Goal: Transaction & Acquisition: Purchase product/service

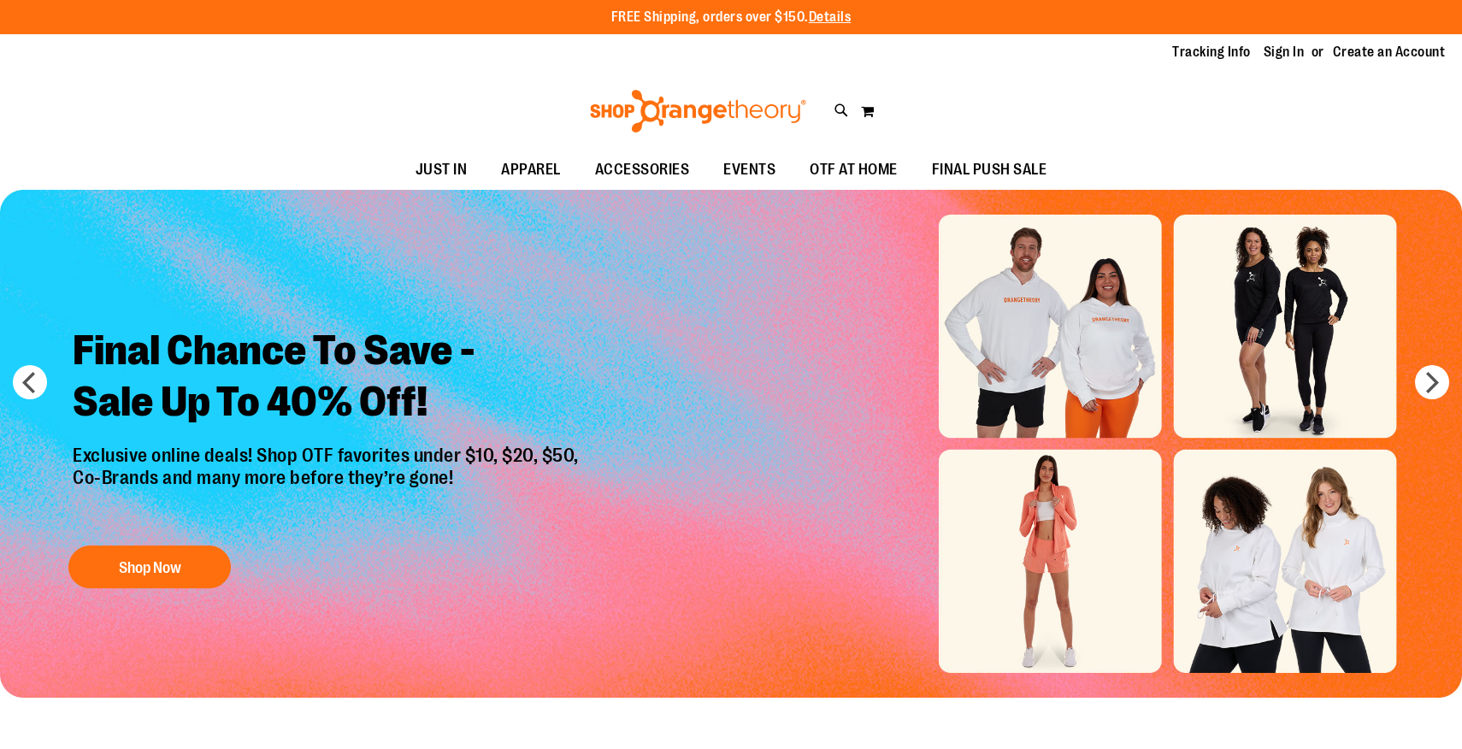
click at [1287, 56] on link "Sign In" at bounding box center [1284, 52] width 41 height 19
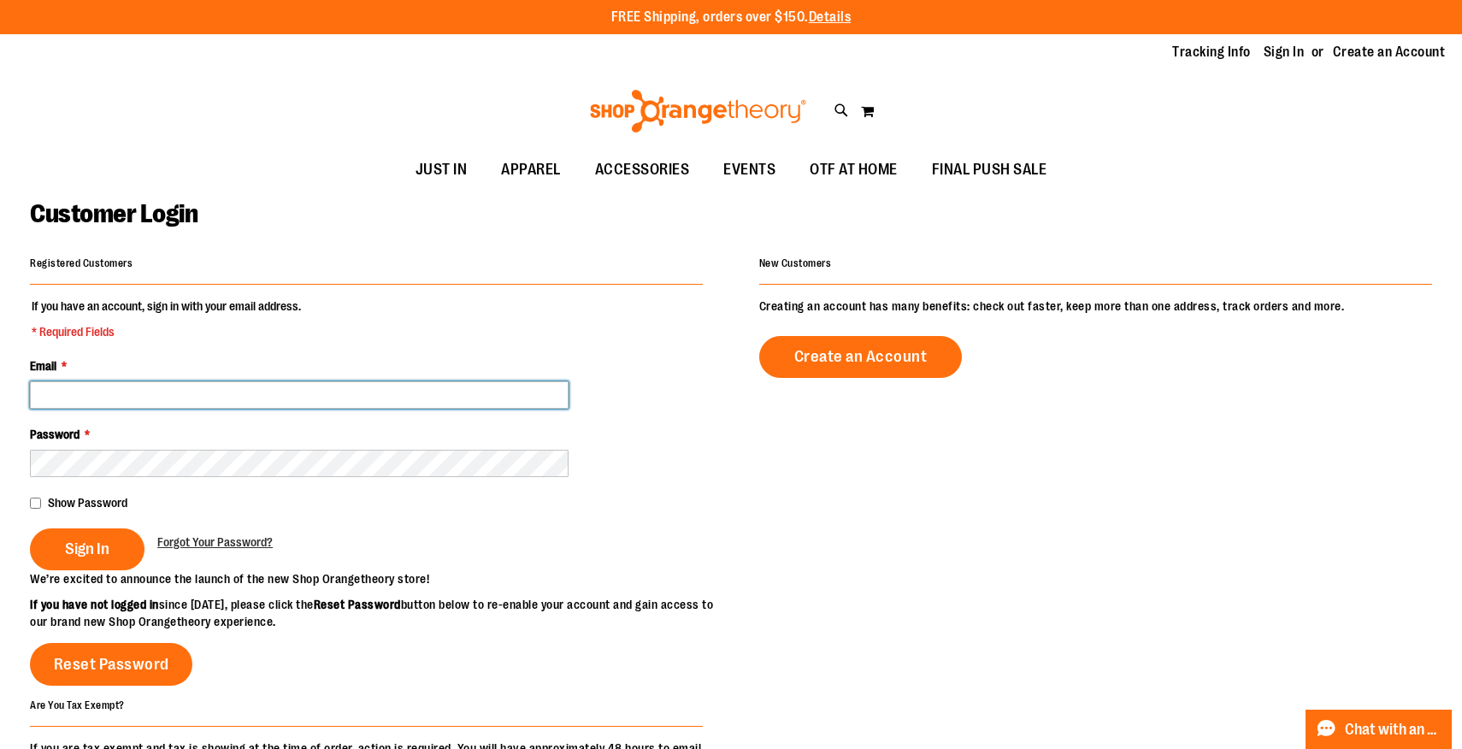
click at [295, 395] on input "Email *" at bounding box center [299, 394] width 539 height 27
type input "**********"
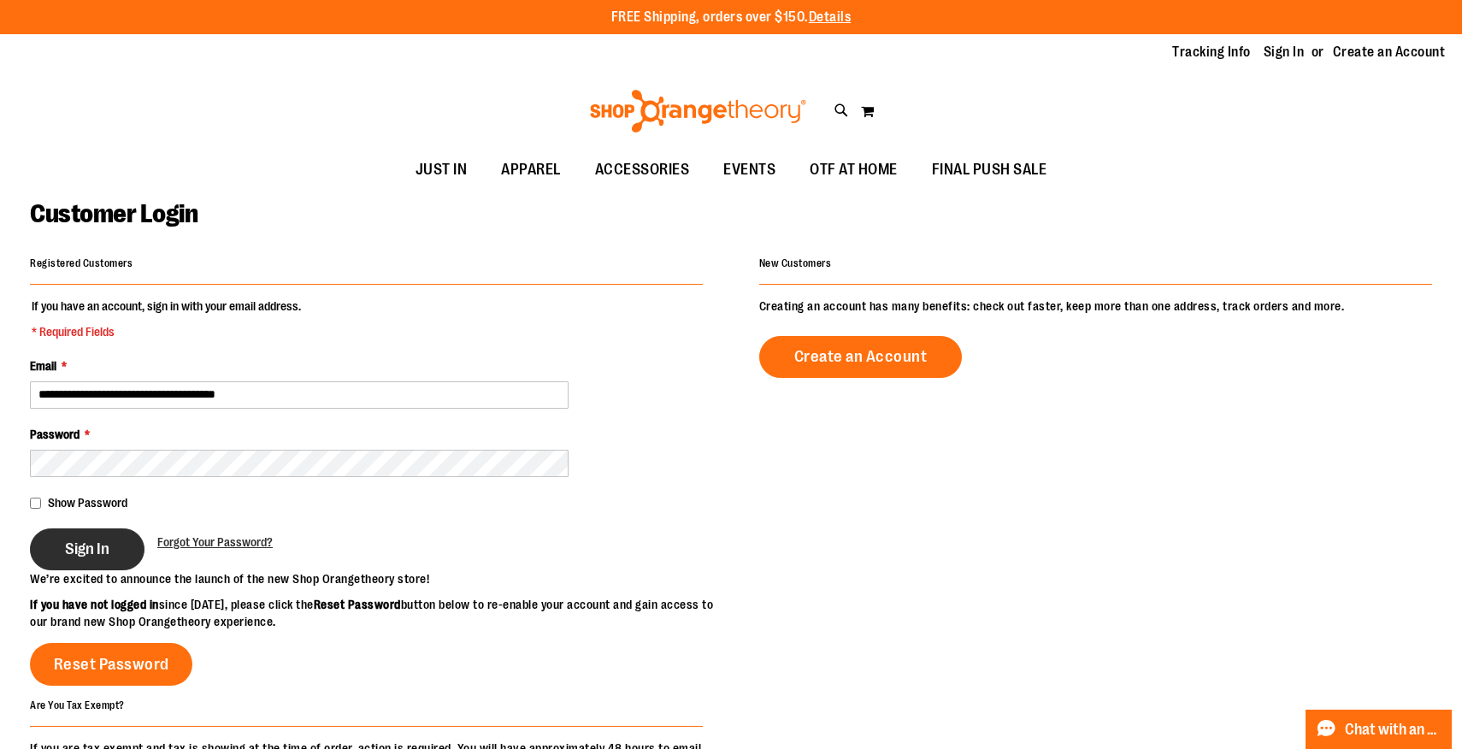
click at [107, 560] on button "Sign In" at bounding box center [87, 550] width 115 height 42
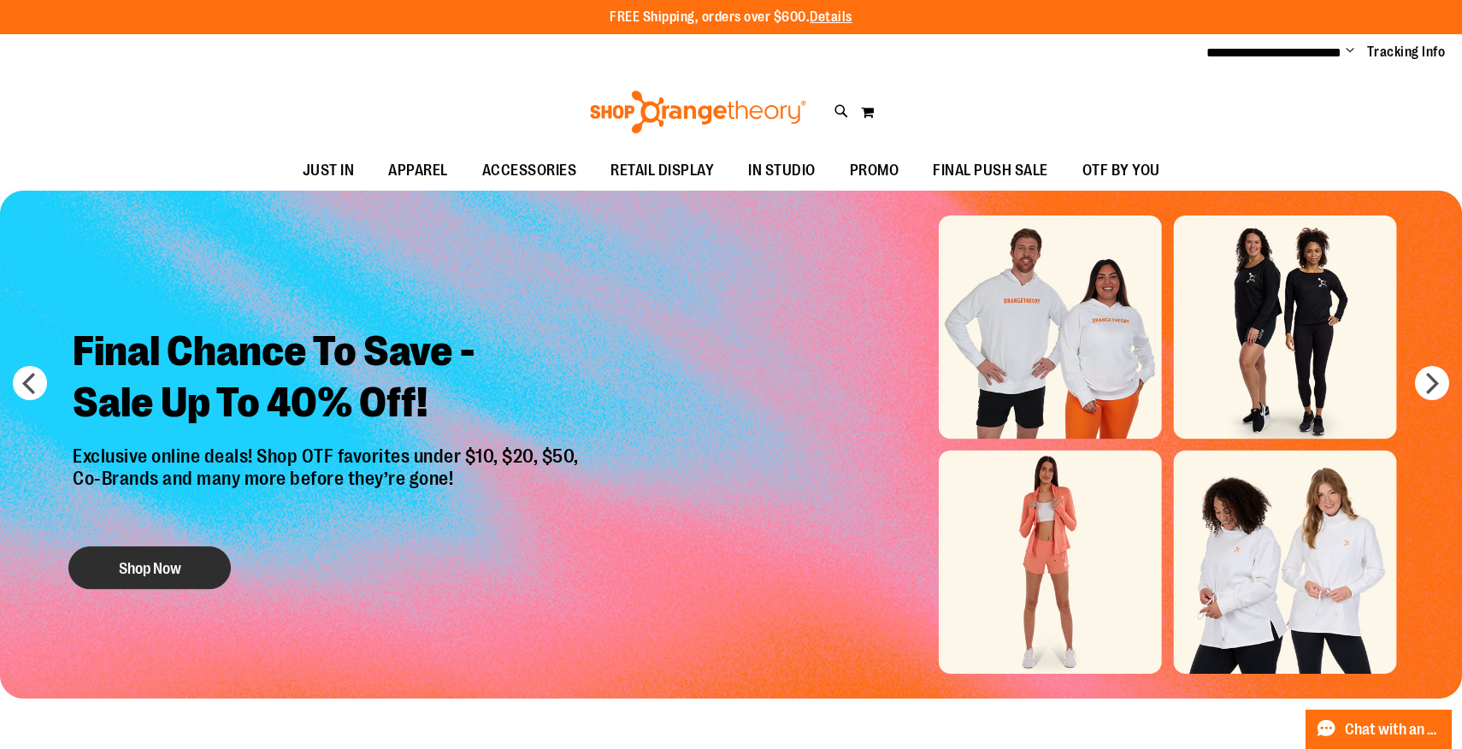
click at [196, 571] on button "Shop Now" at bounding box center [149, 568] width 162 height 43
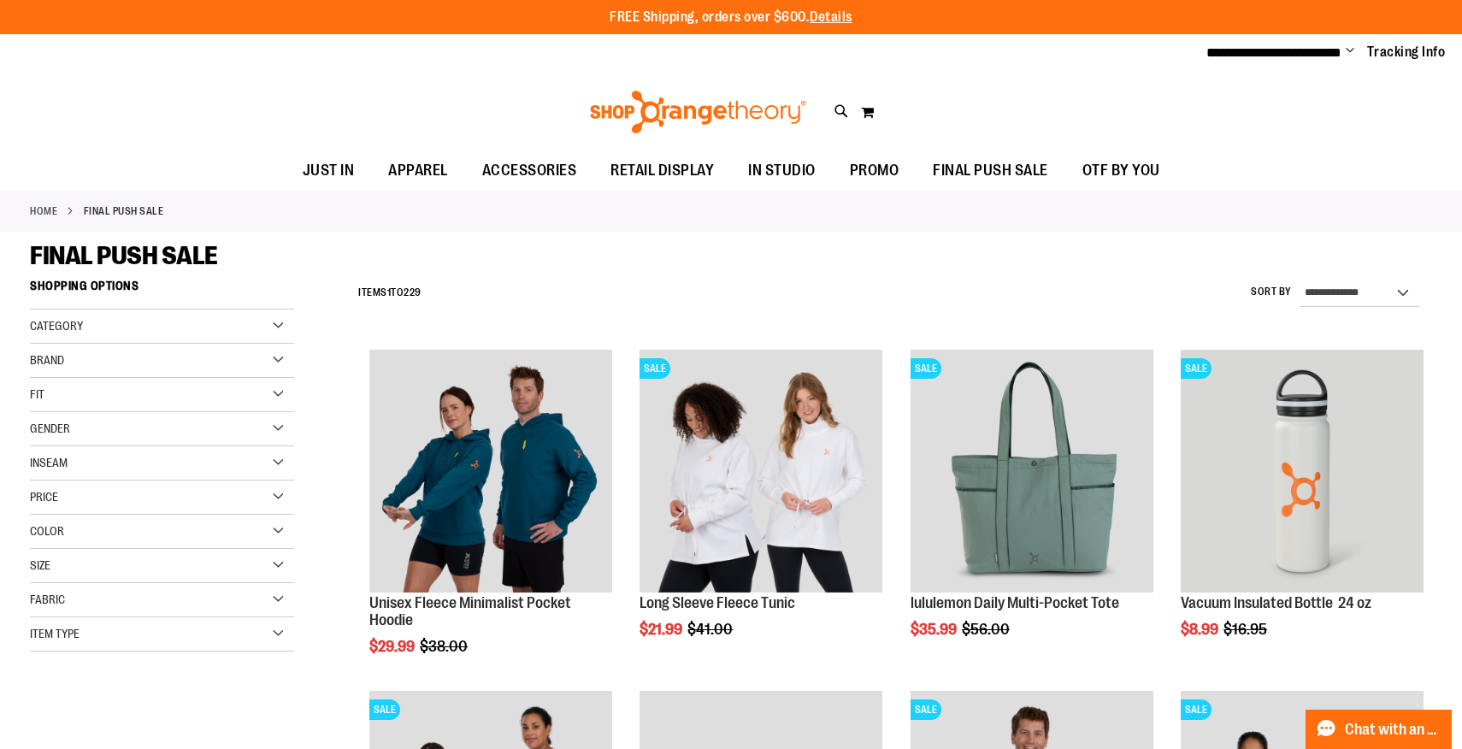
click at [128, 573] on div "Size" at bounding box center [162, 566] width 264 height 34
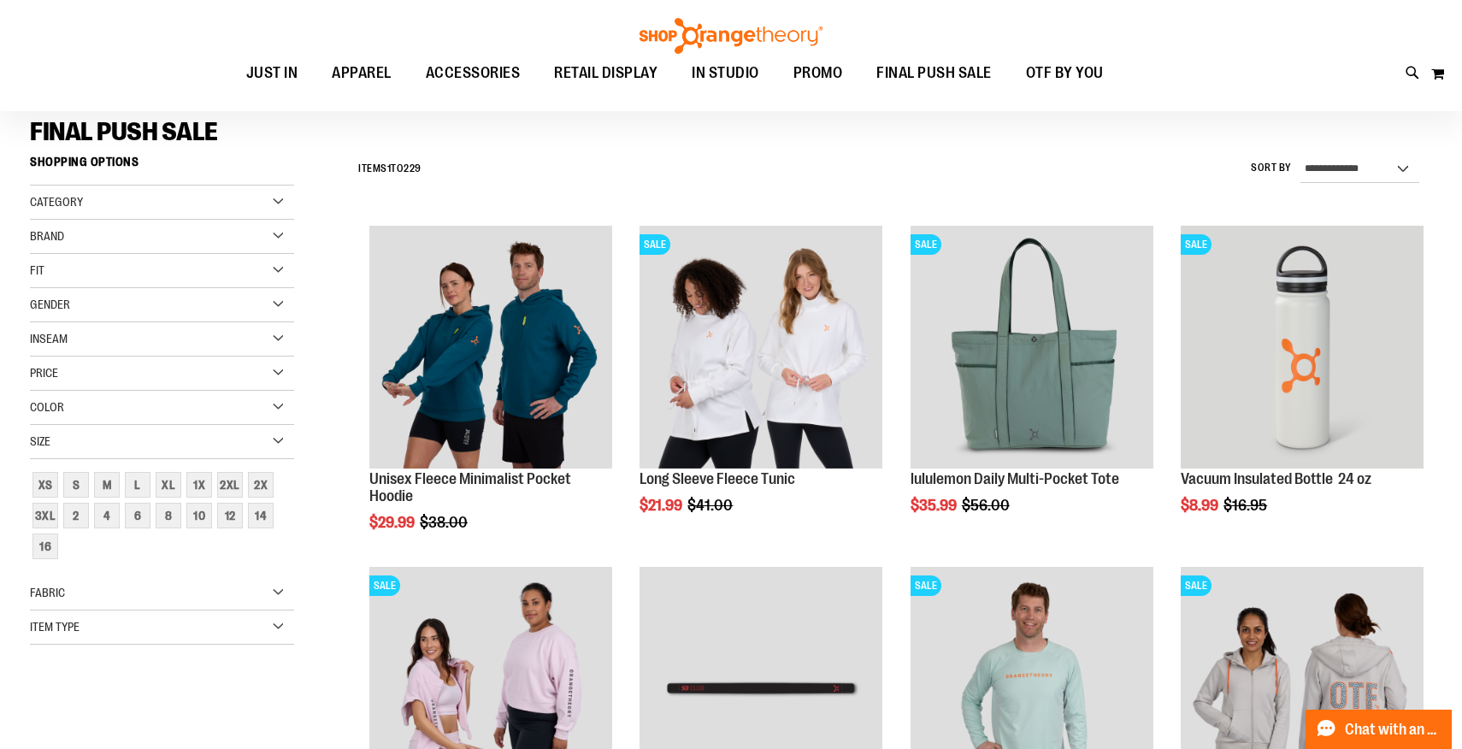
scroll to position [121, 0]
click at [147, 487] on div "L" at bounding box center [138, 486] width 26 height 26
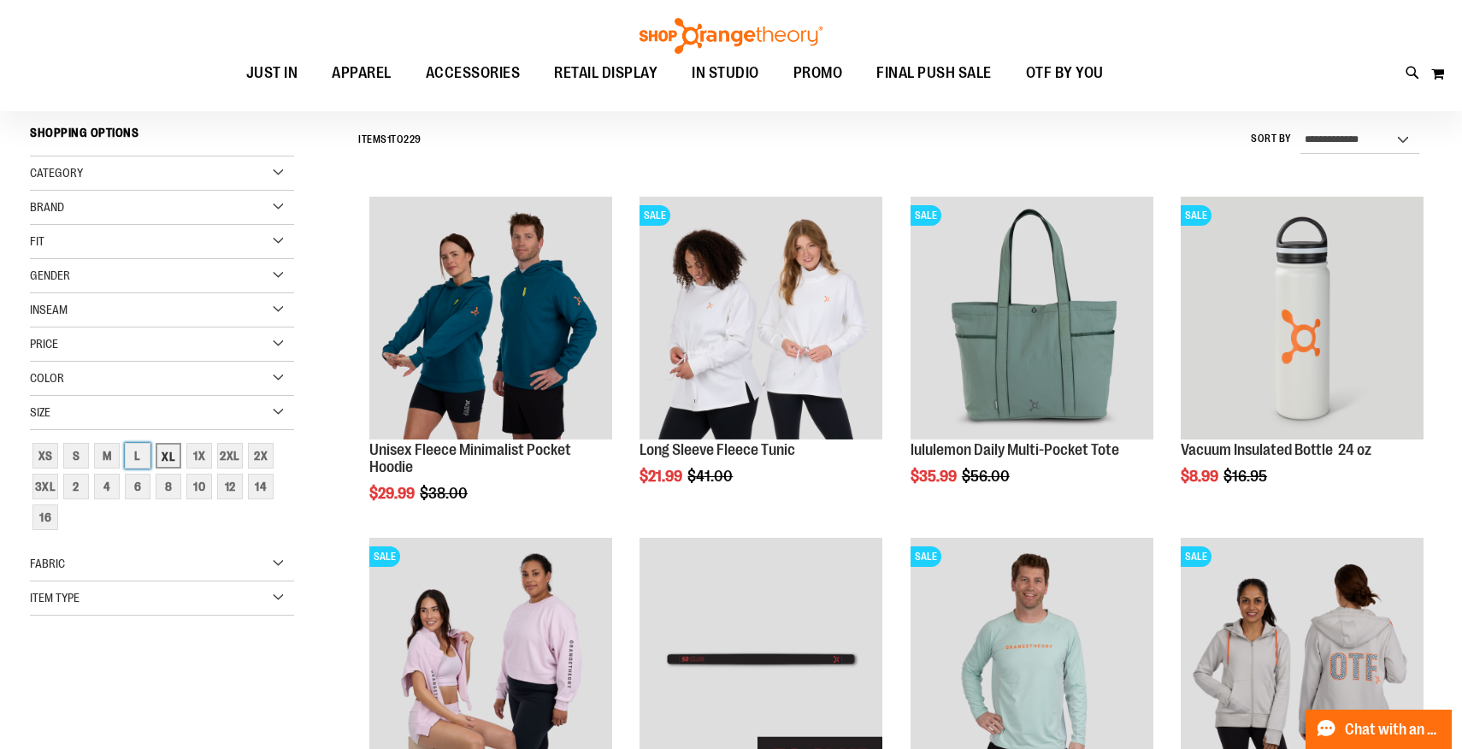
scroll to position [159, 0]
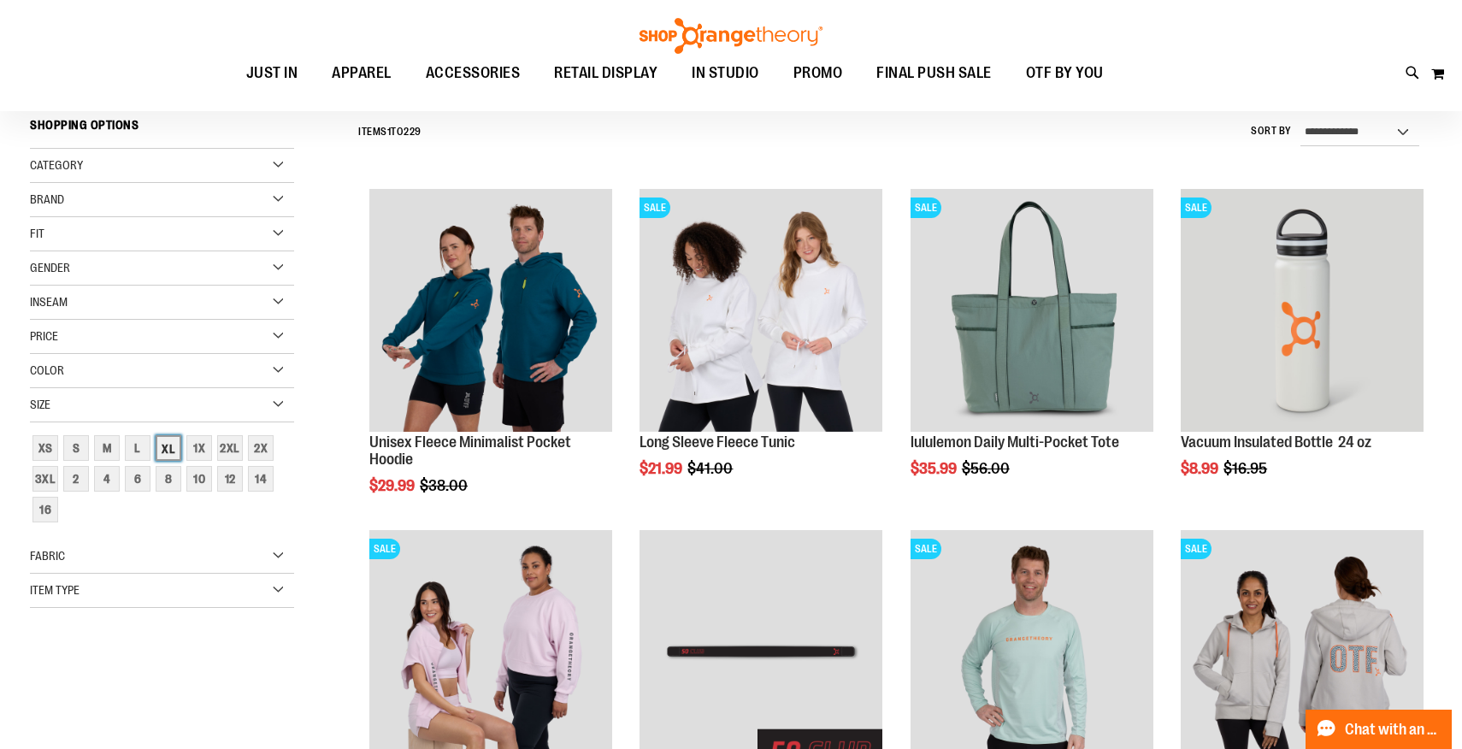
click at [168, 448] on div "XL" at bounding box center [169, 448] width 26 height 26
click at [141, 446] on div "L" at bounding box center [138, 448] width 26 height 26
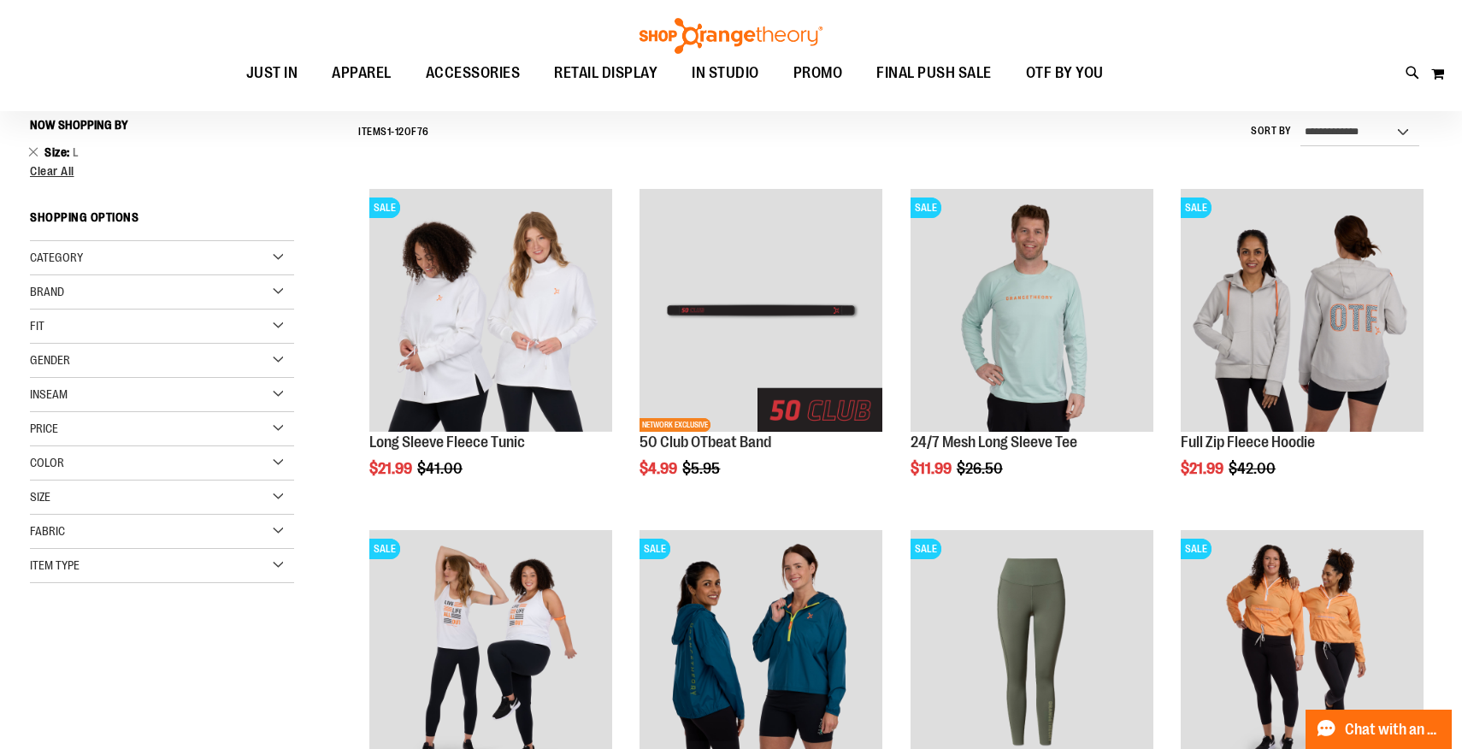
click at [153, 504] on div "Size" at bounding box center [162, 498] width 264 height 34
click at [168, 538] on div "XL" at bounding box center [169, 541] width 26 height 26
click at [155, 375] on div "Gender" at bounding box center [162, 378] width 264 height 34
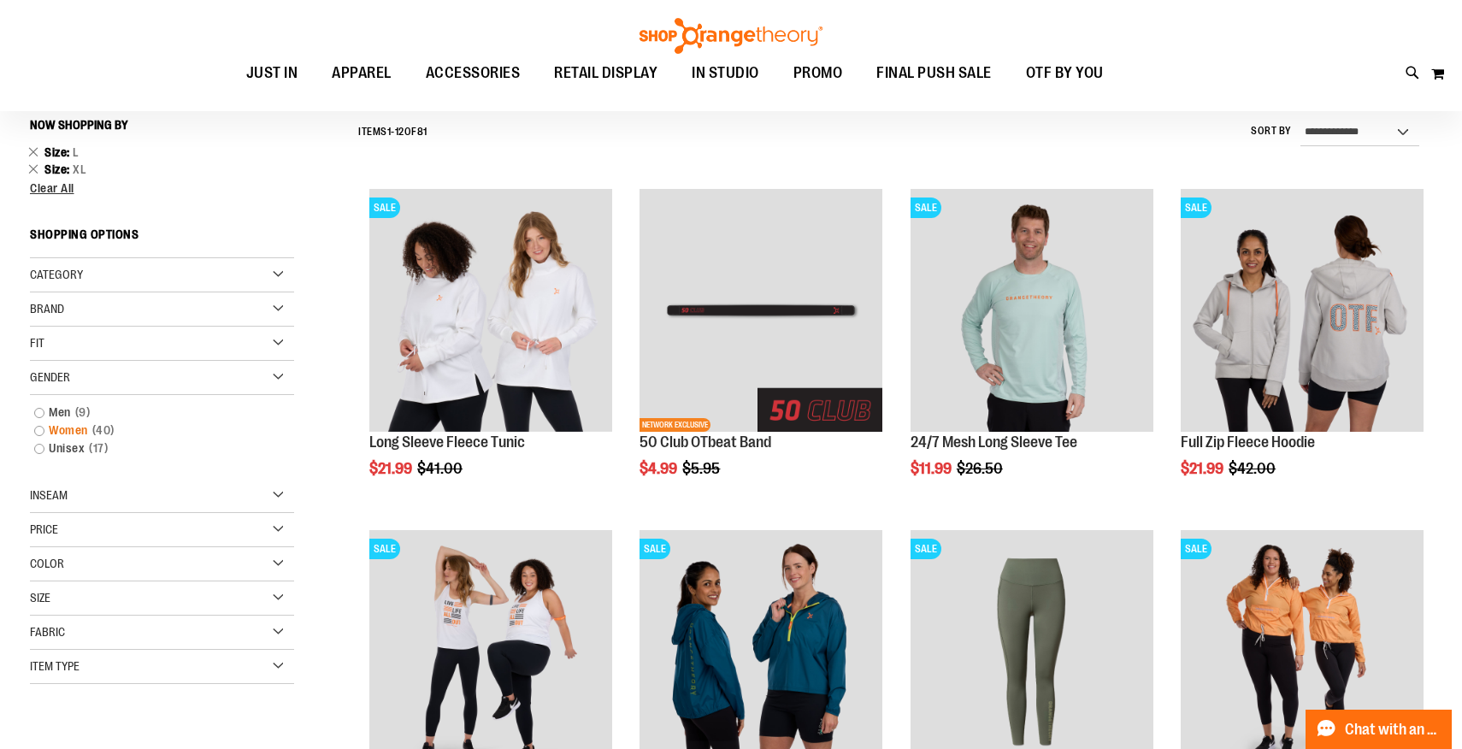
click at [39, 429] on link "Women 40 items" at bounding box center [153, 431] width 254 height 18
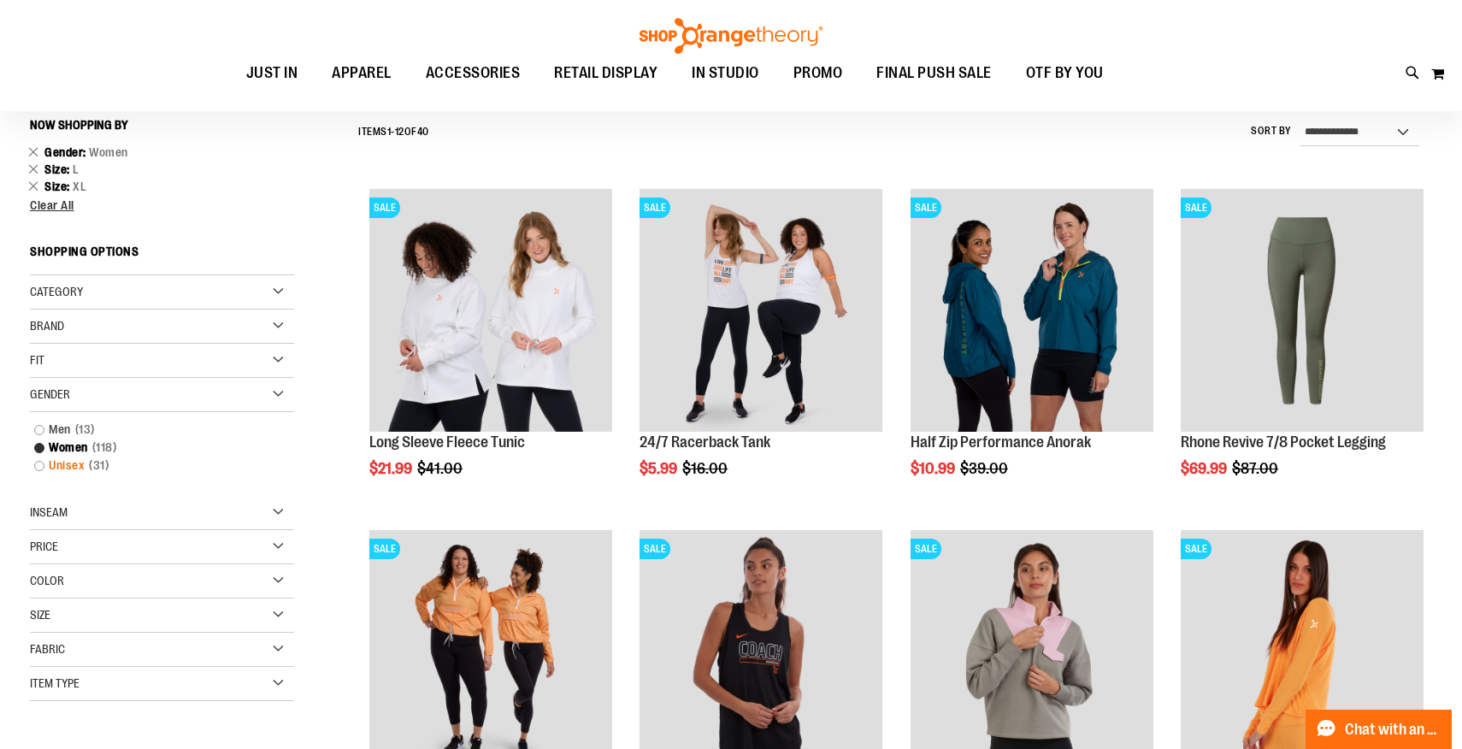
click at [66, 466] on link "Unisex 31 items" at bounding box center [153, 466] width 254 height 18
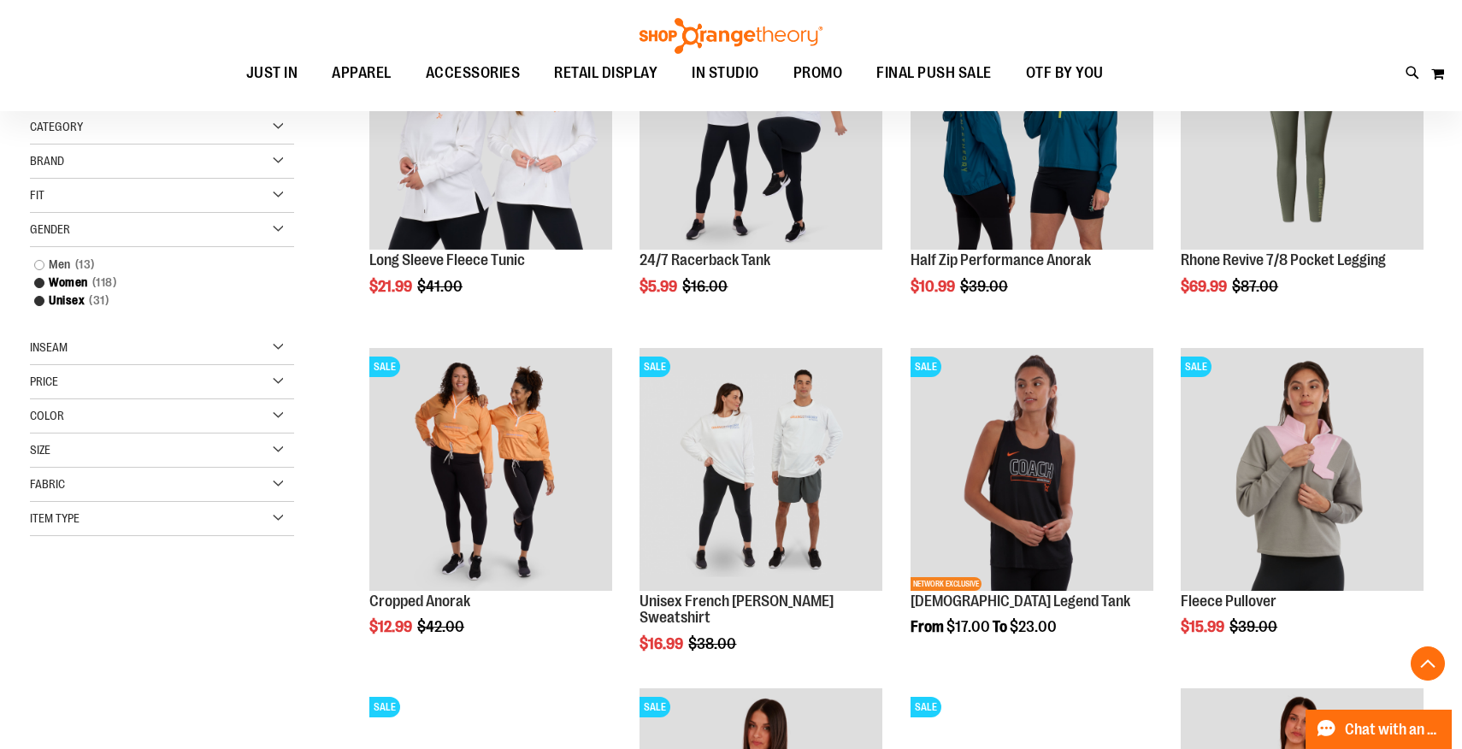
scroll to position [349, 0]
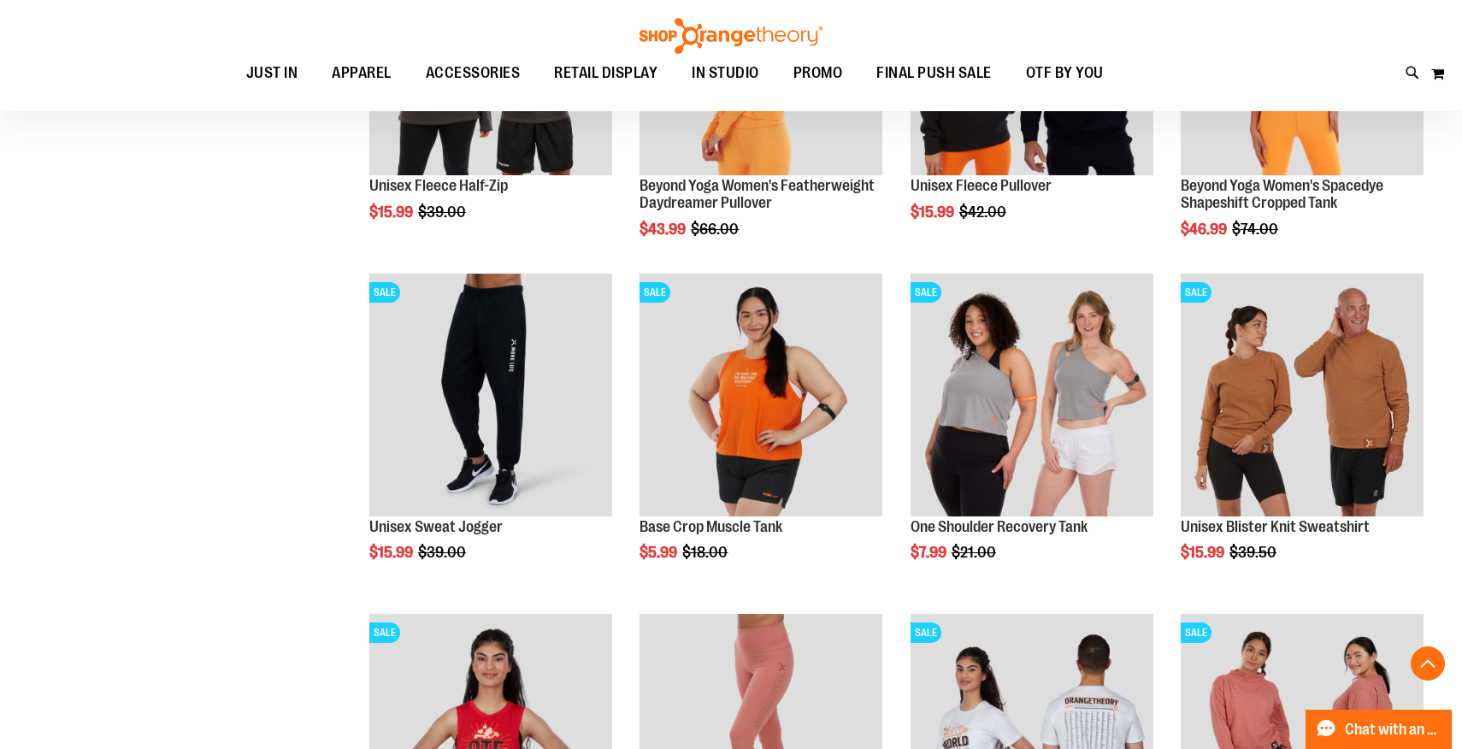
scroll to position [1094, 0]
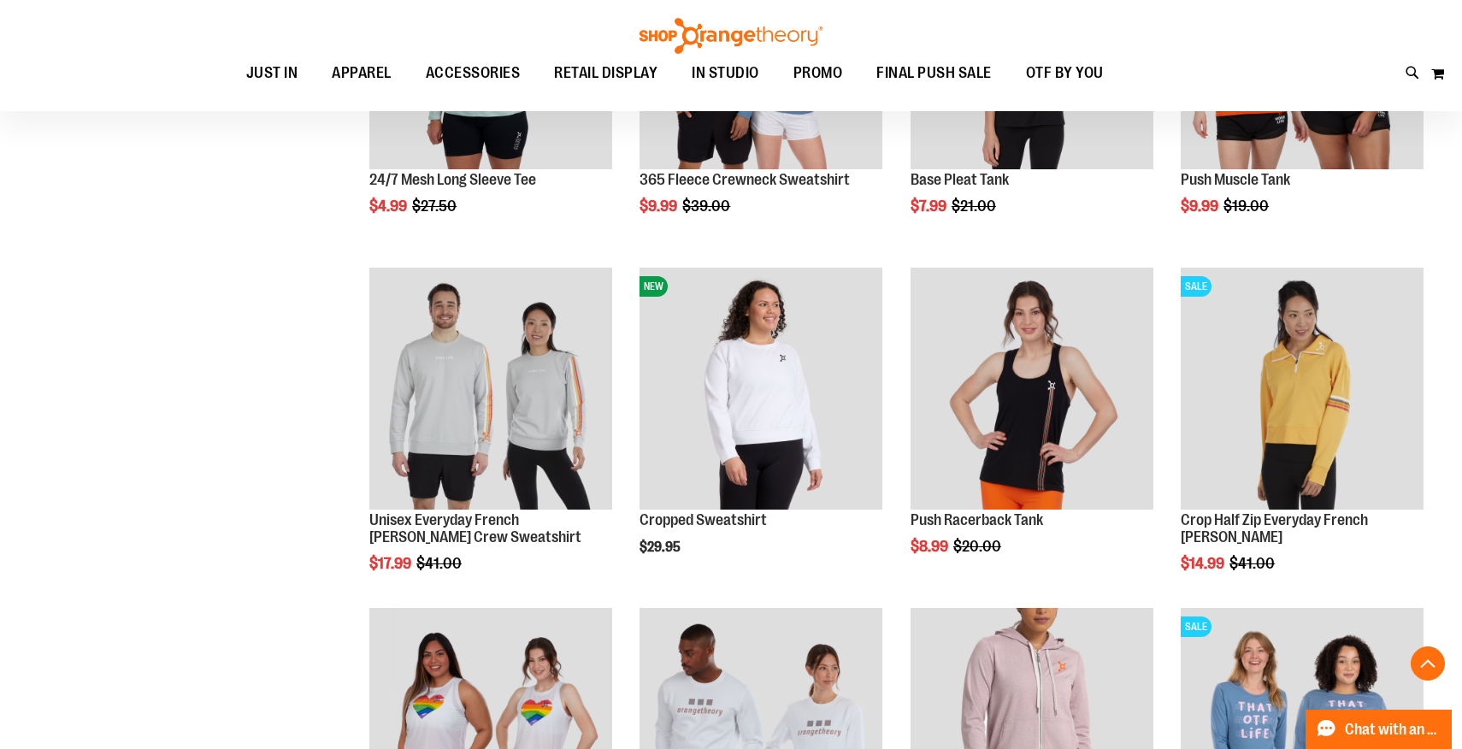
scroll to position [2124, 0]
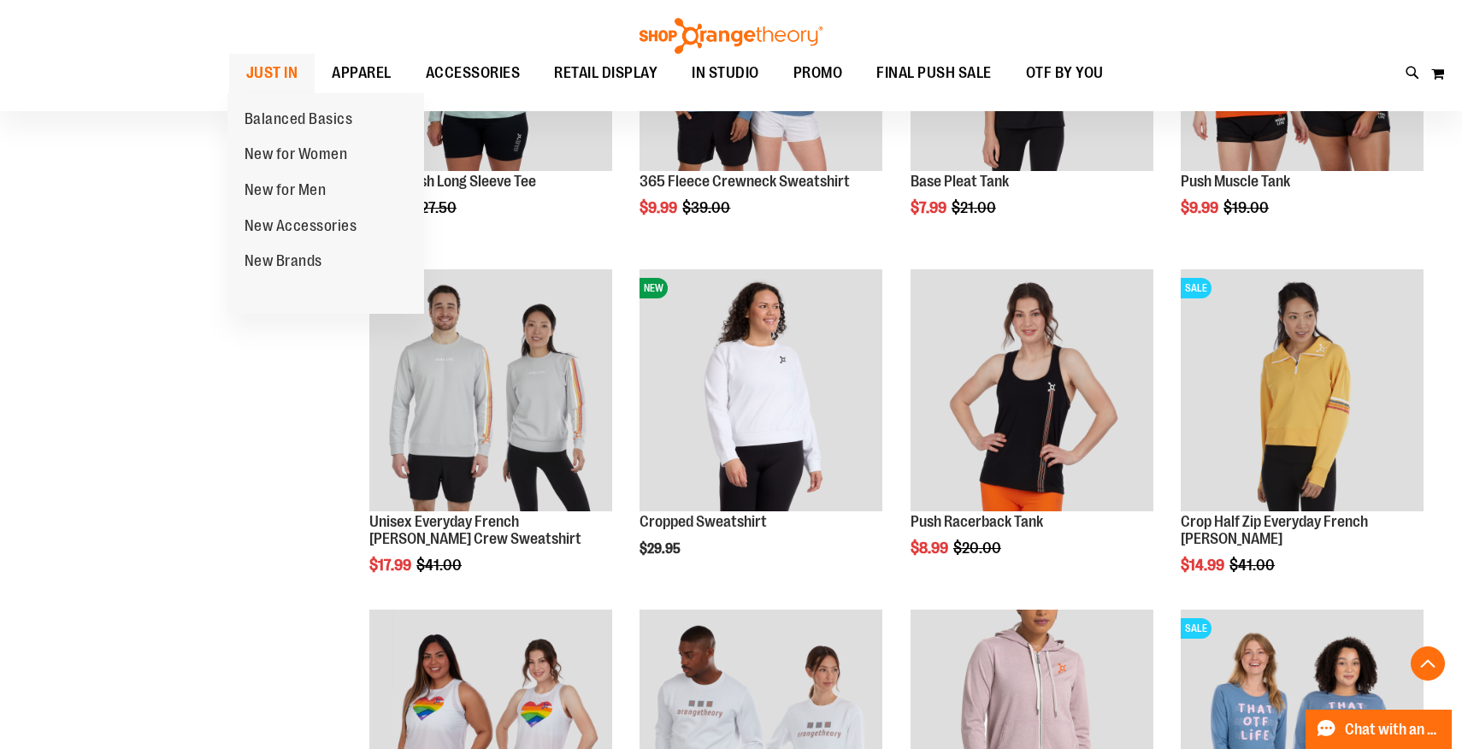
click at [288, 70] on span "JUST IN" at bounding box center [272, 73] width 52 height 38
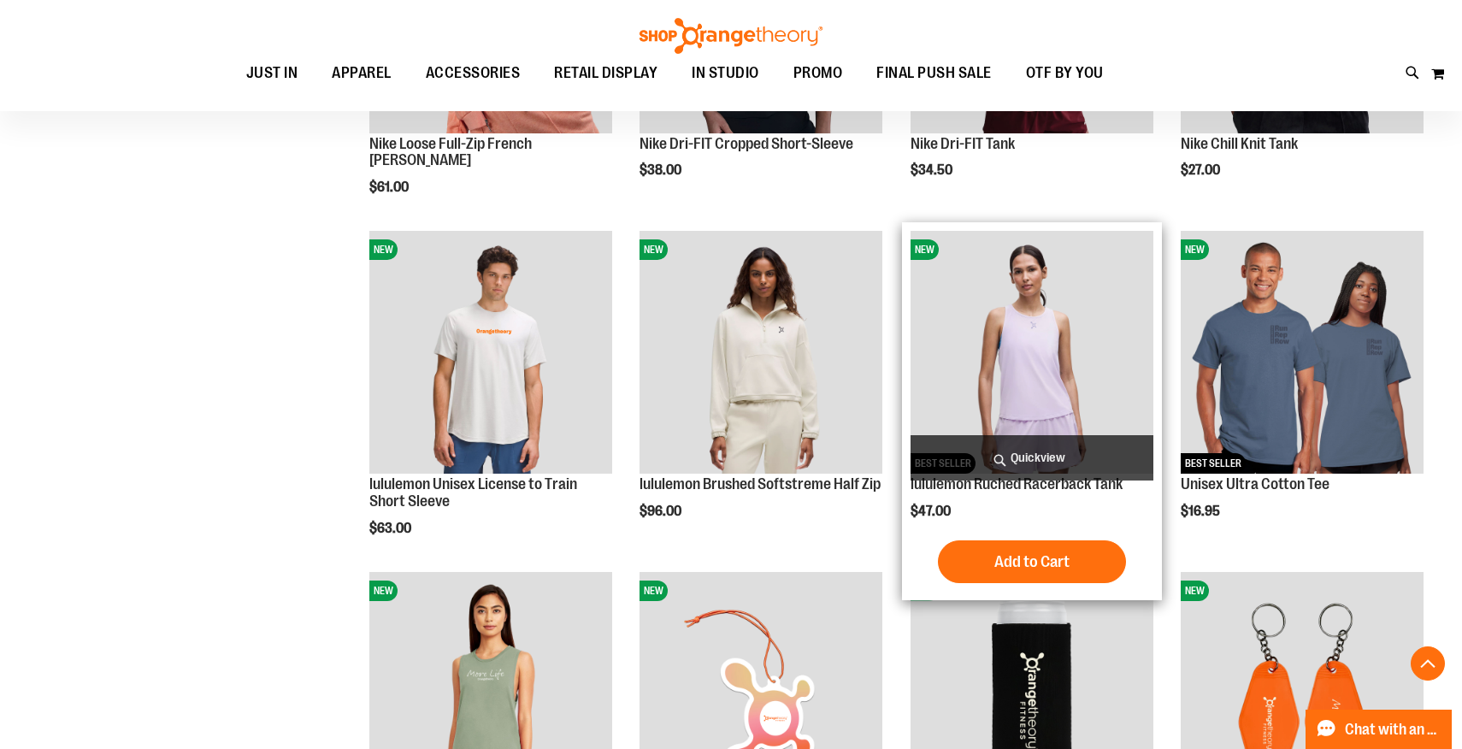
scroll to position [1482, 0]
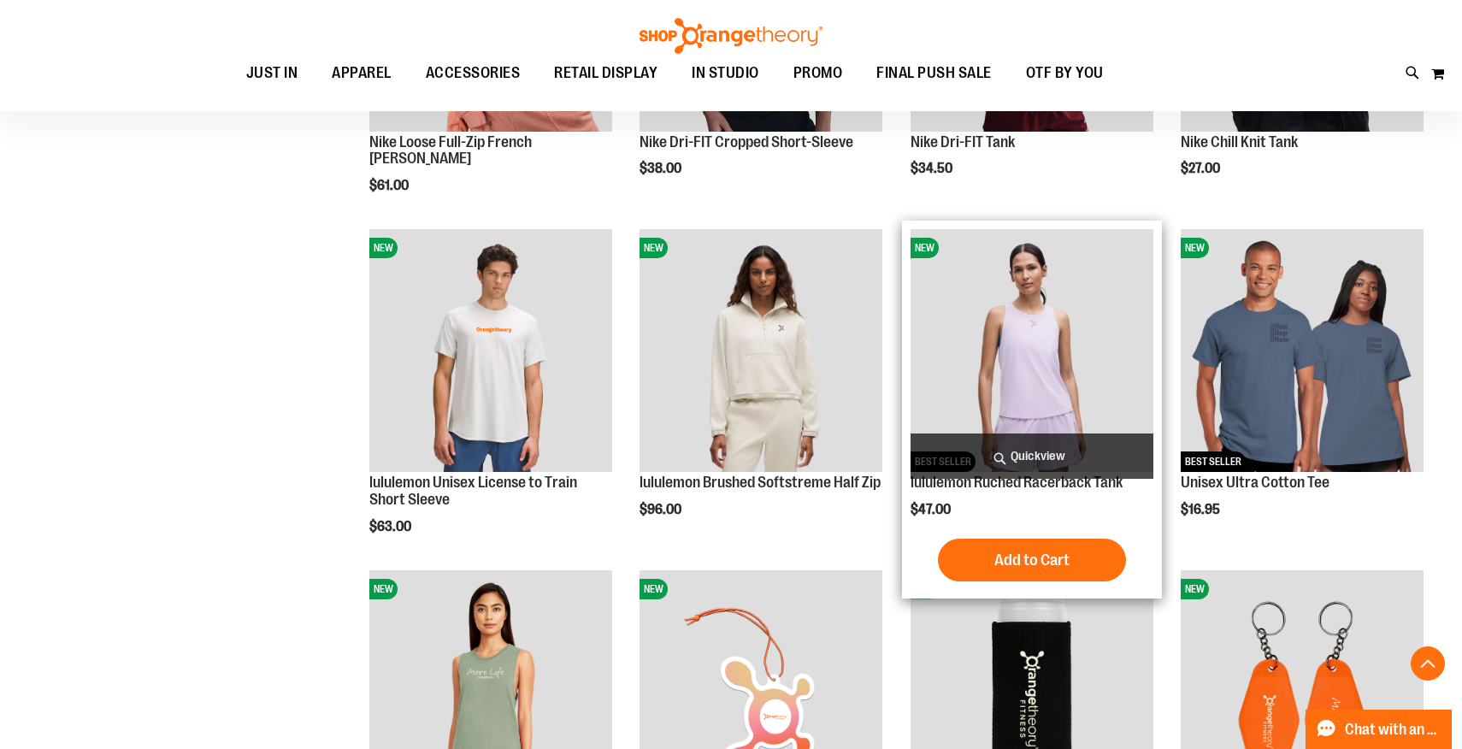
click at [1042, 451] on span "Quickview" at bounding box center [1032, 456] width 243 height 45
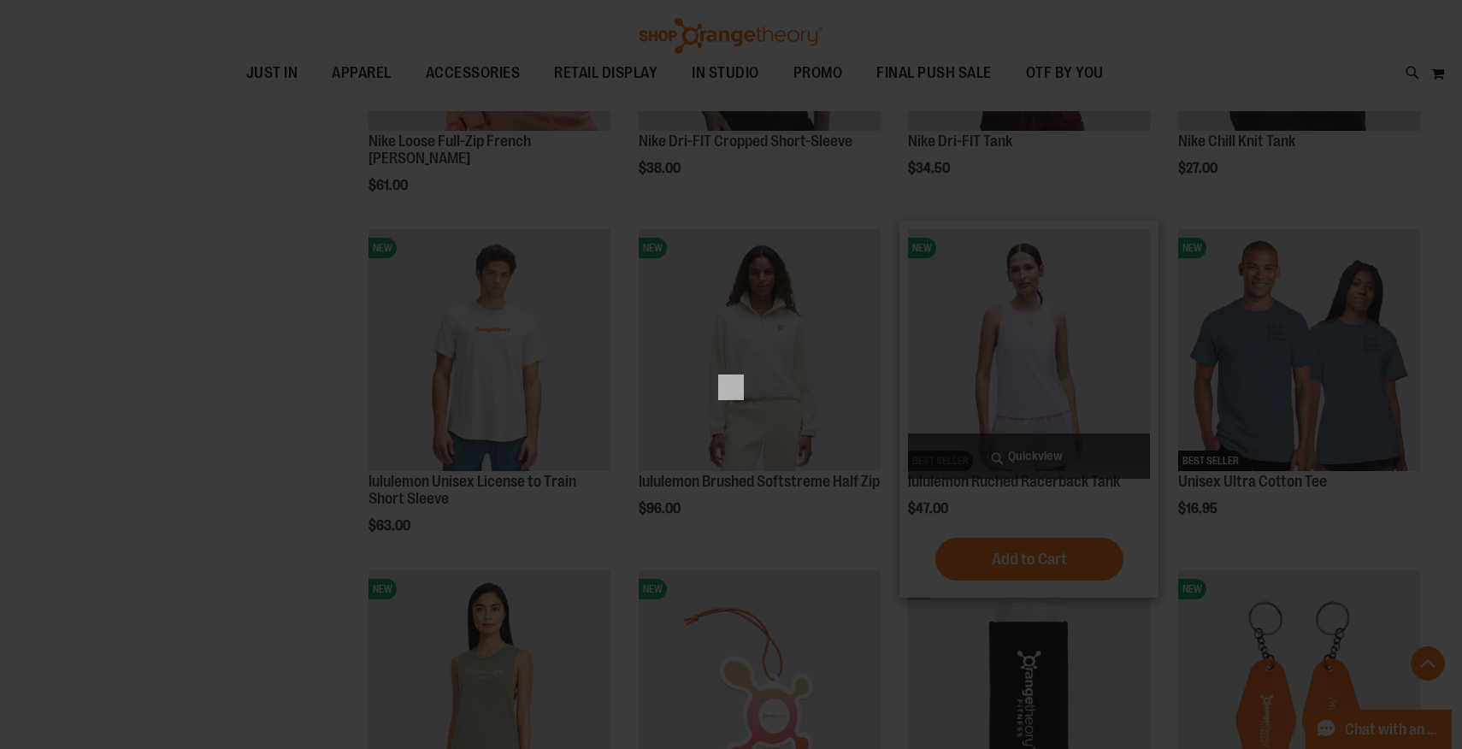
scroll to position [0, 0]
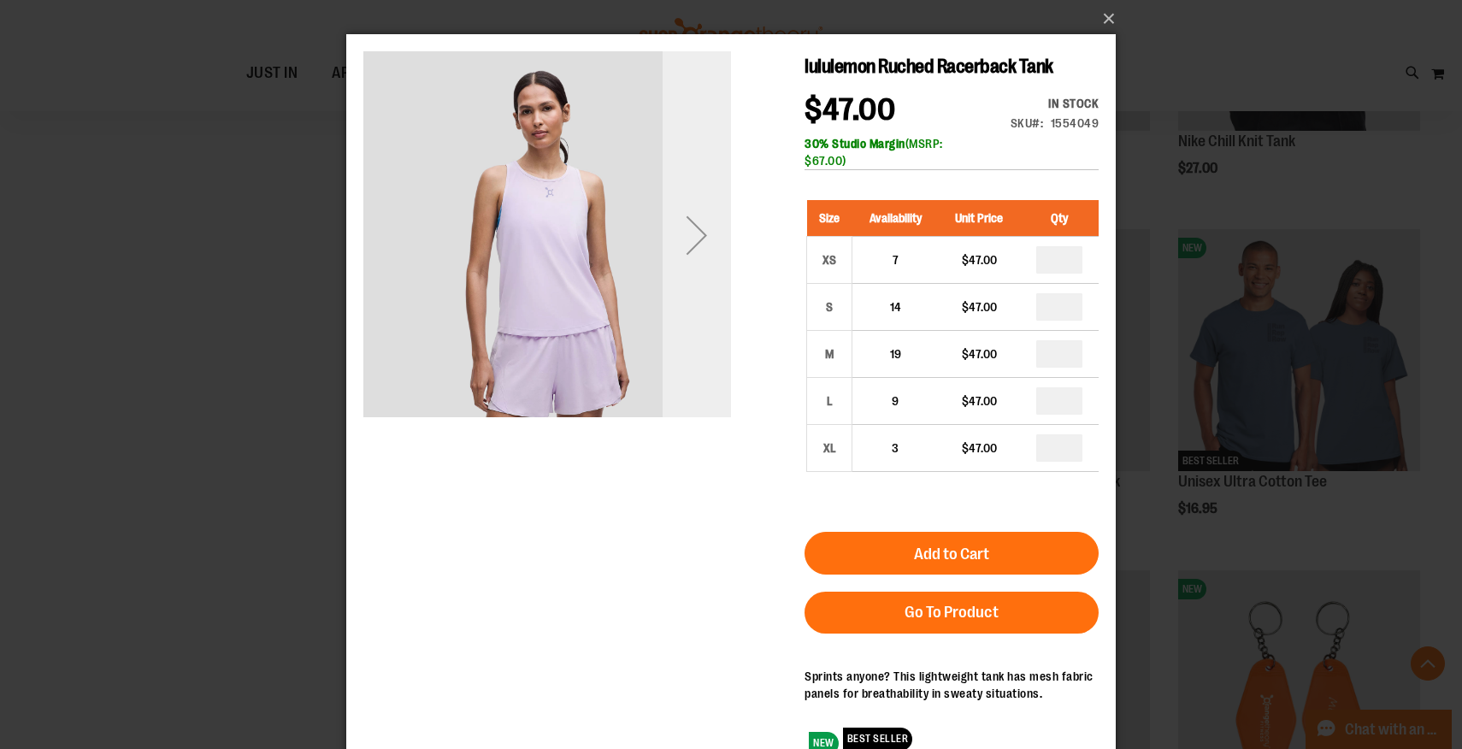
click at [682, 222] on div "Next" at bounding box center [697, 235] width 68 height 68
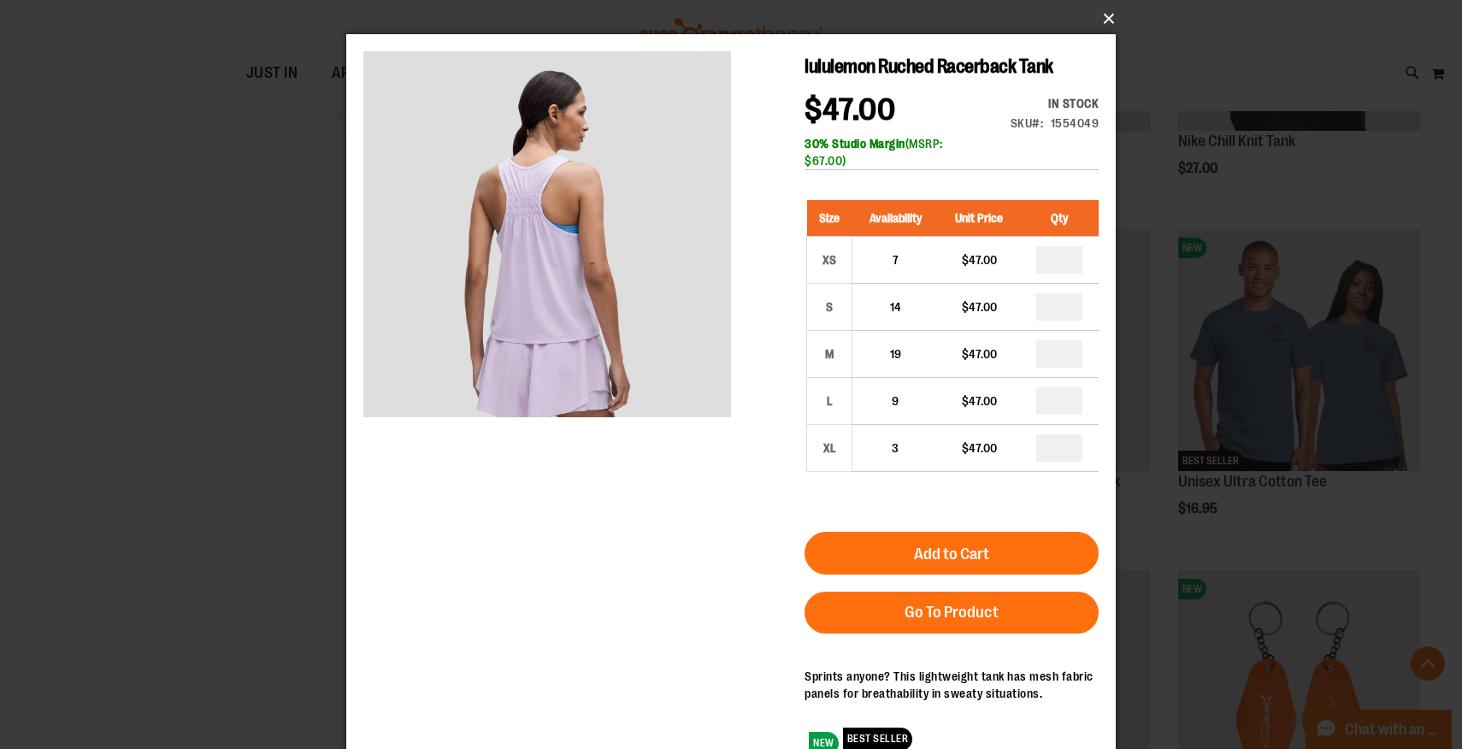
click at [1108, 18] on button "×" at bounding box center [737, 19] width 770 height 38
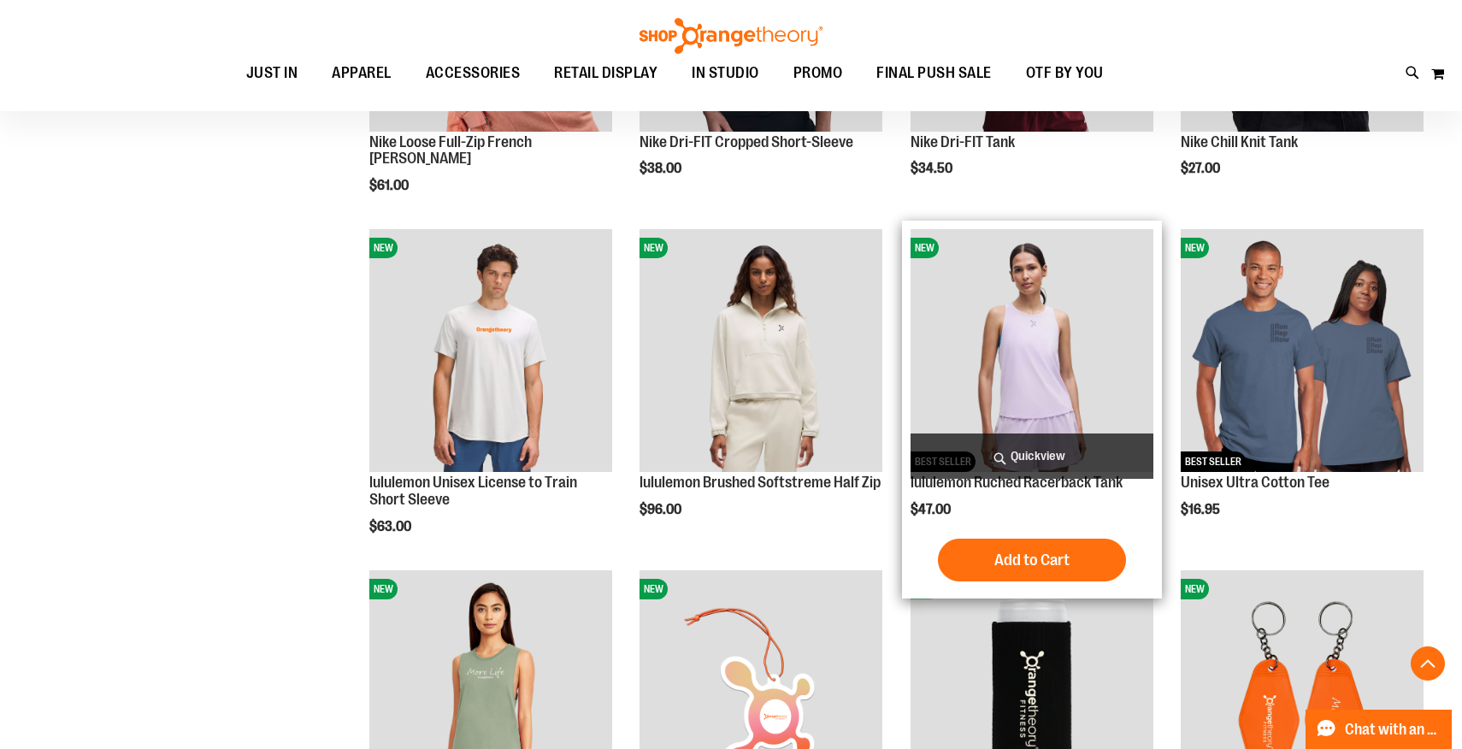
click at [1066, 336] on img "product" at bounding box center [1032, 350] width 243 height 243
